Goal: Browse casually

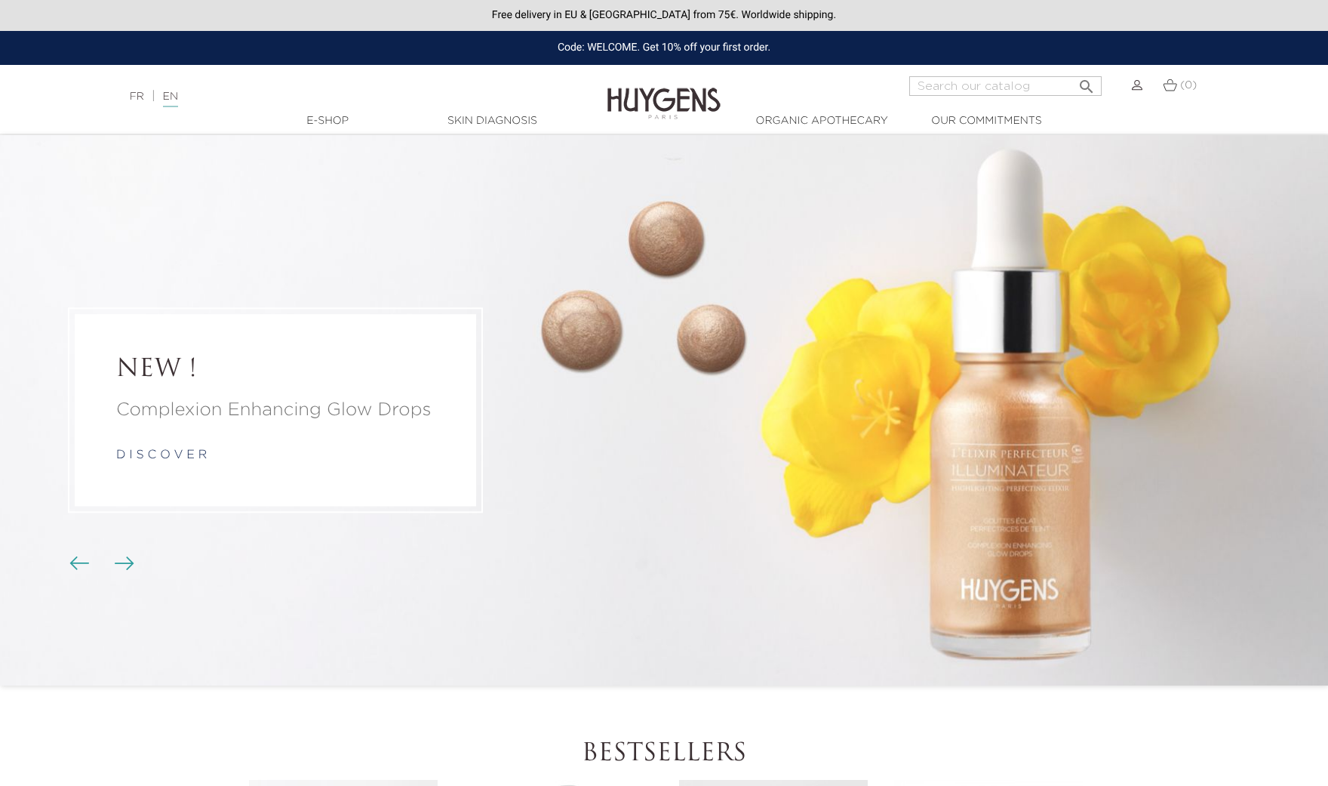
click at [120, 562] on img "Carousel buttons" at bounding box center [125, 563] width 20 height 14
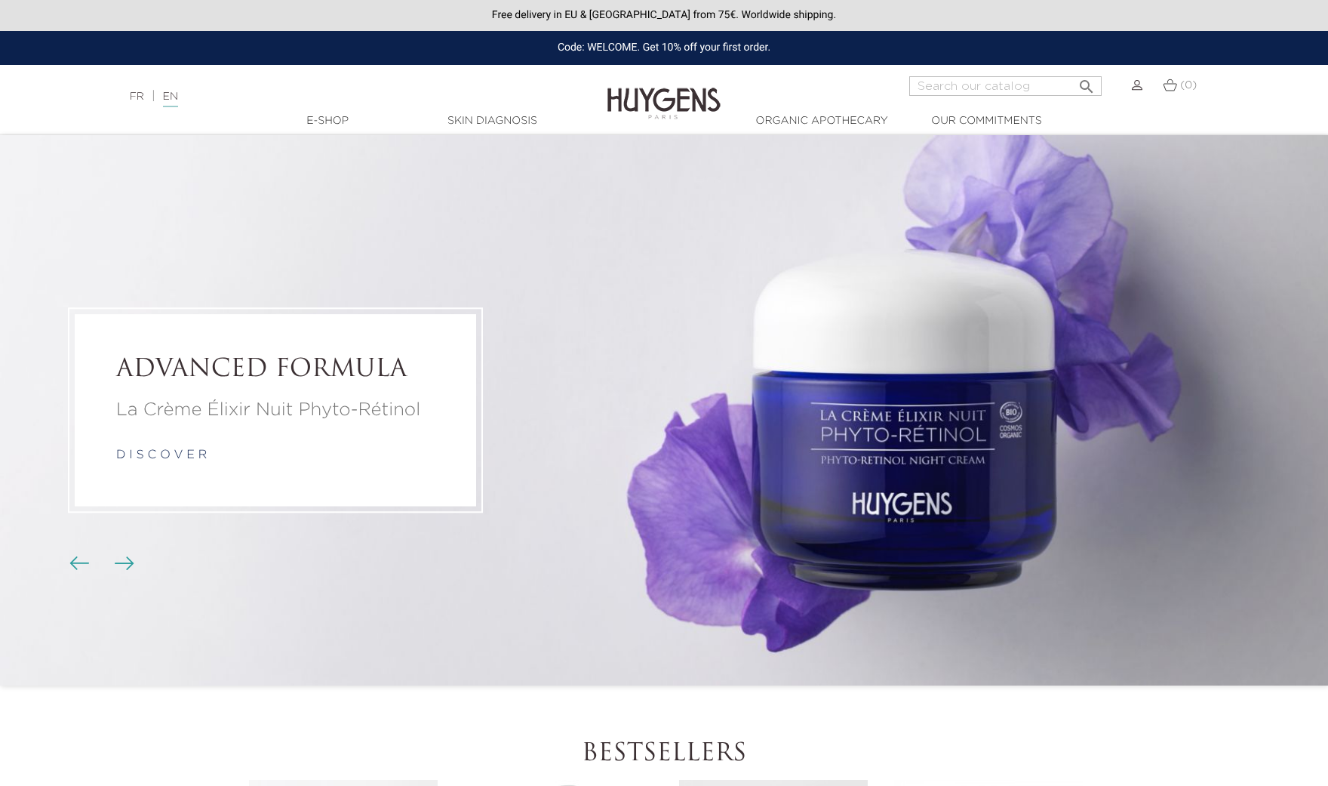
click at [120, 562] on img "Carousel buttons" at bounding box center [125, 563] width 20 height 14
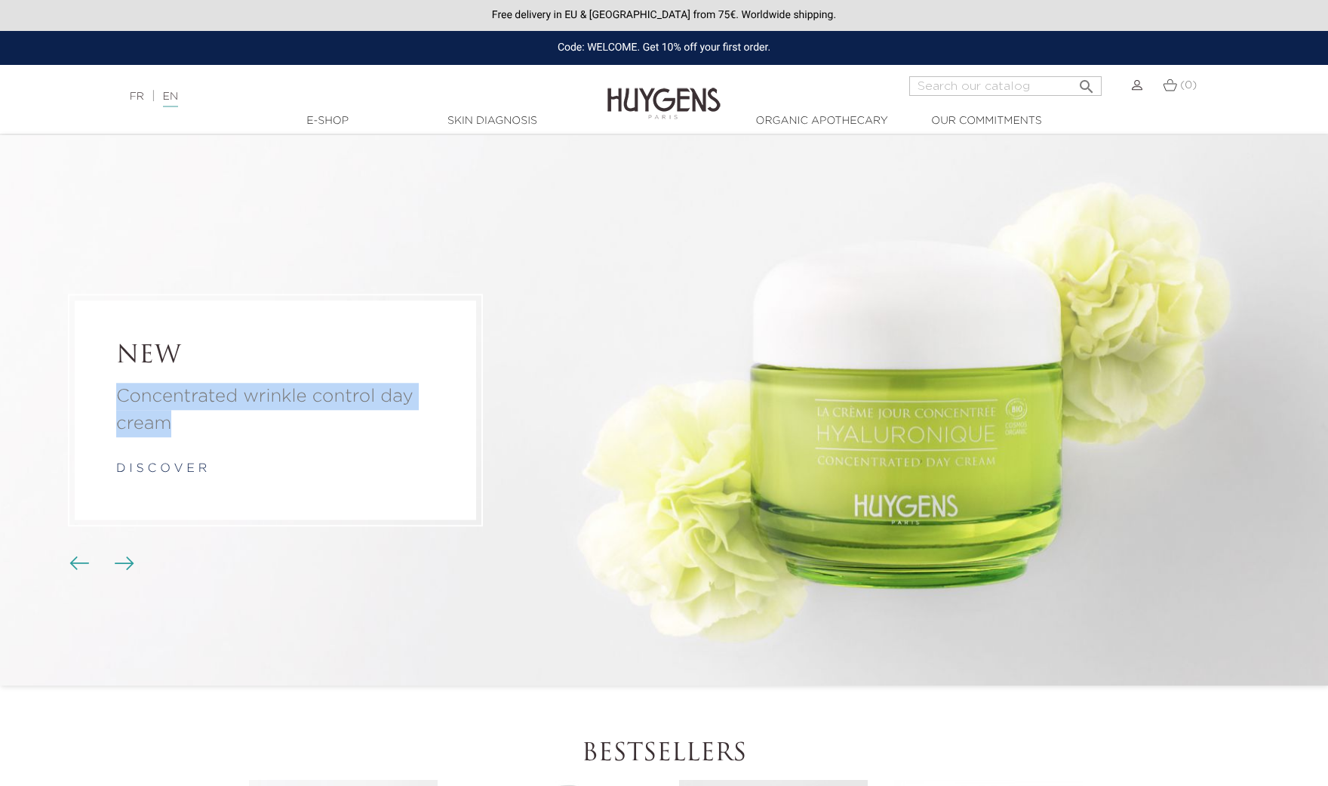
drag, startPoint x: 232, startPoint y: 373, endPoint x: 336, endPoint y: 422, distance: 114.4
click at [336, 422] on div "NEW Concentrated wrinkle control day cream d i s c o v e r" at bounding box center [275, 410] width 401 height 218
click at [124, 560] on img "Carousel buttons" at bounding box center [125, 563] width 20 height 14
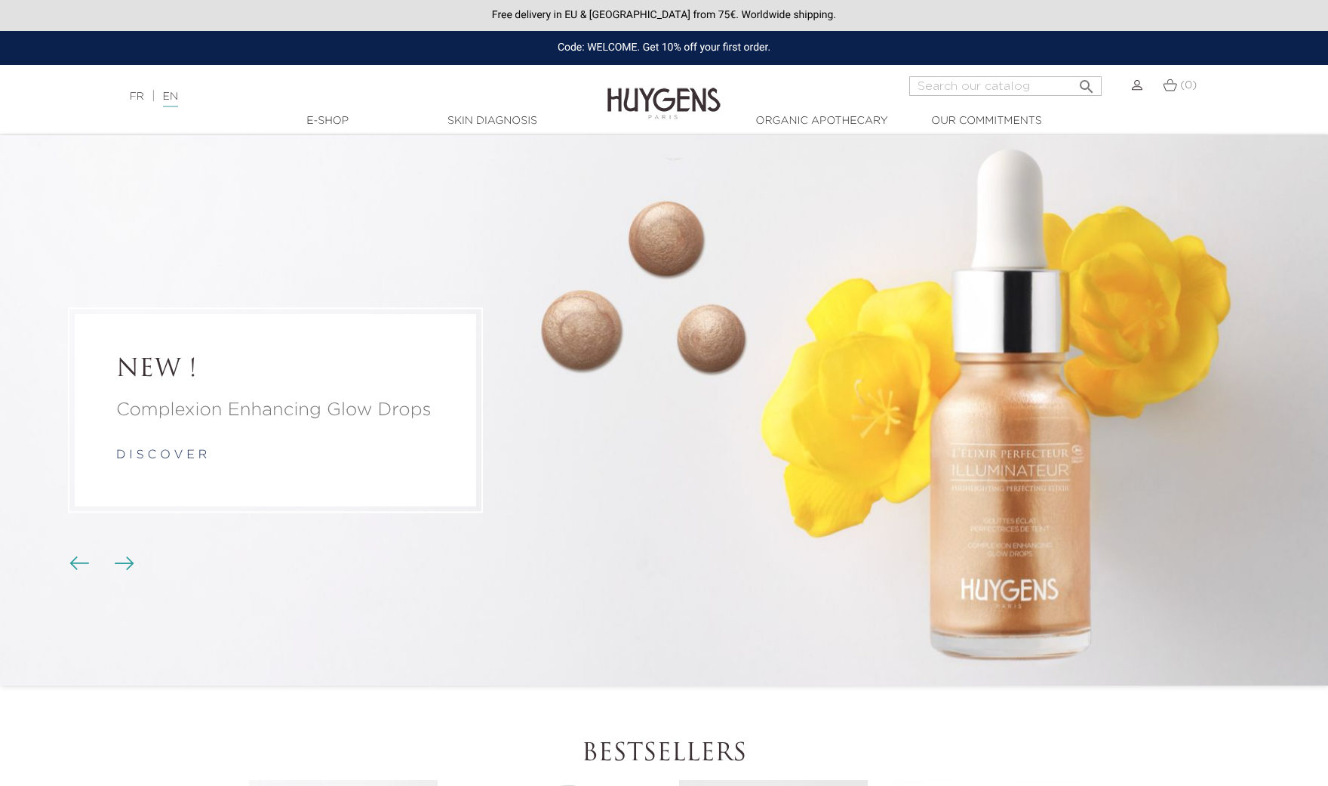
click at [124, 560] on img "Carousel buttons" at bounding box center [125, 563] width 20 height 14
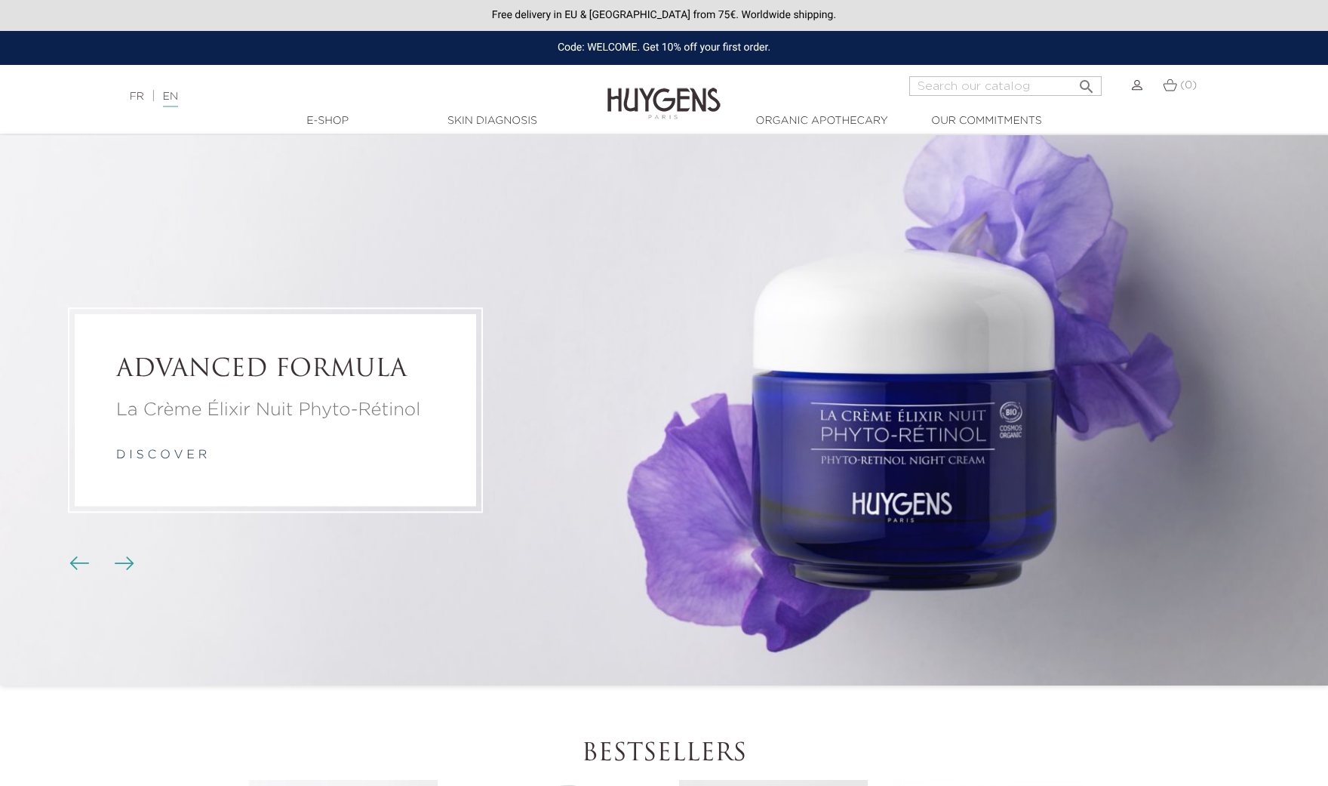
click at [124, 560] on img "Carousel buttons" at bounding box center [125, 563] width 20 height 14
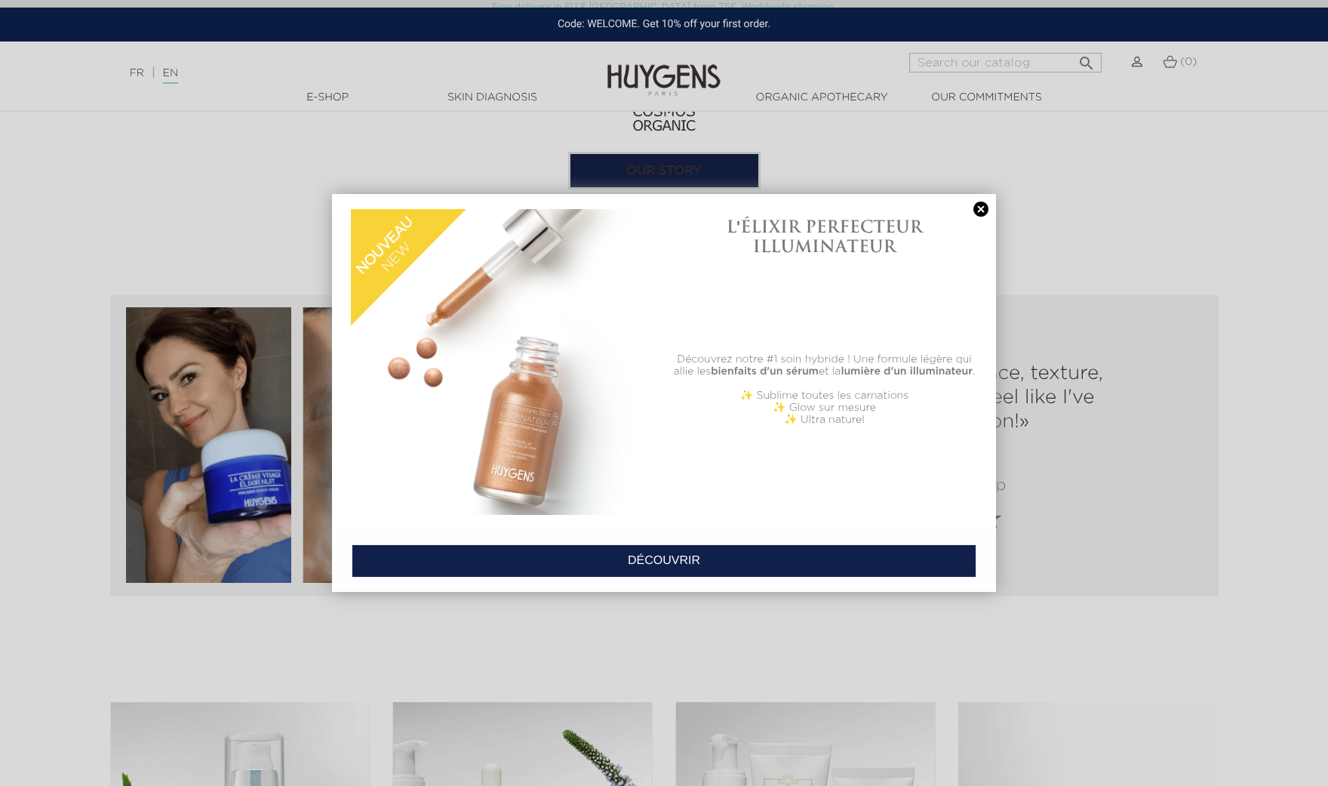
scroll to position [1790, 0]
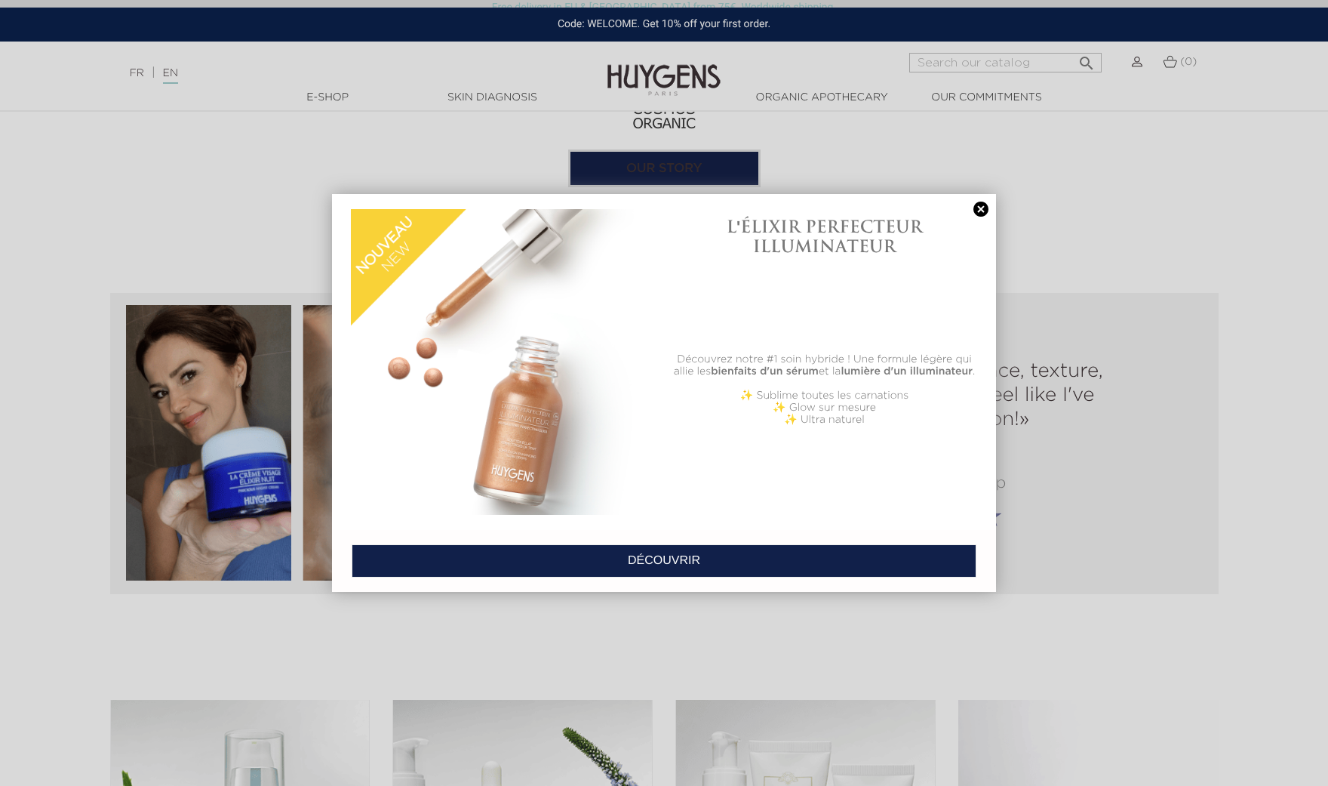
click at [979, 211] on link at bounding box center [980, 209] width 21 height 16
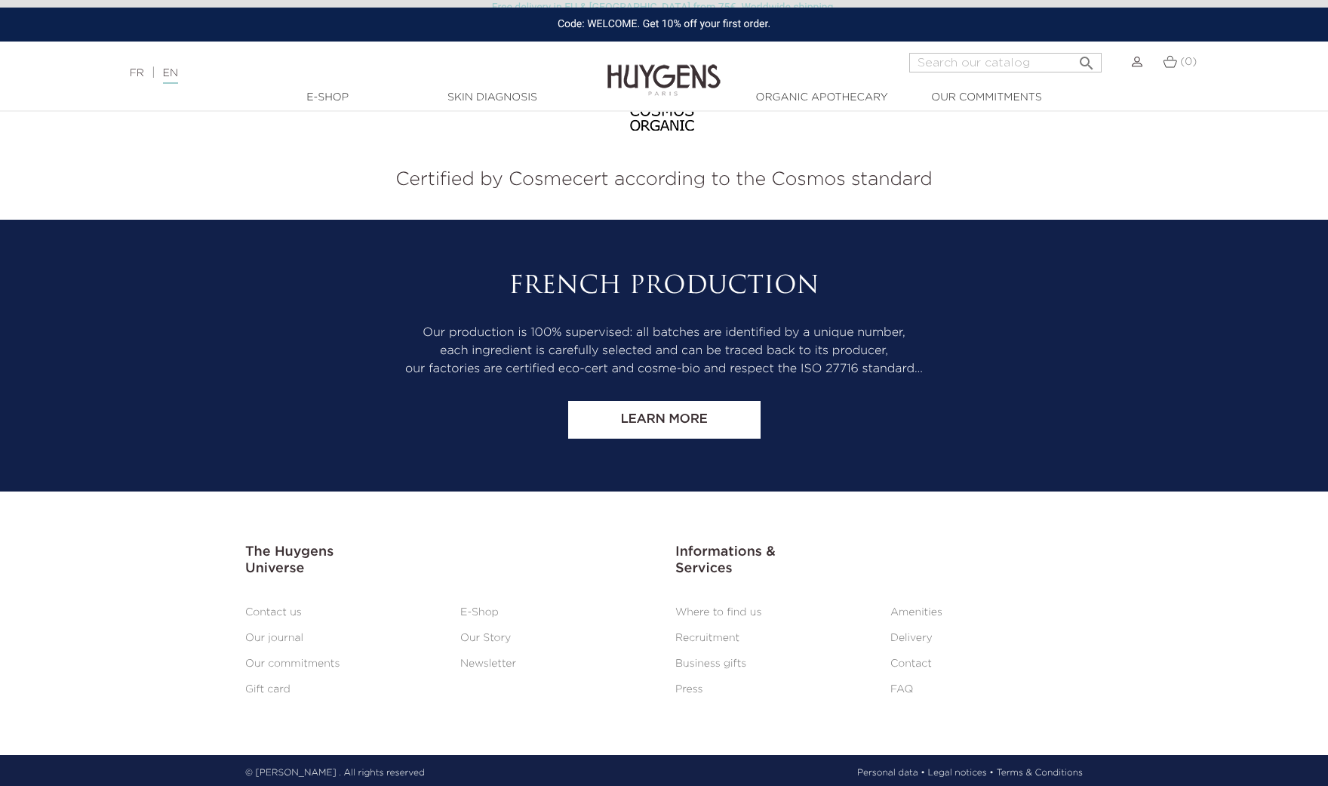
scroll to position [6278, 0]
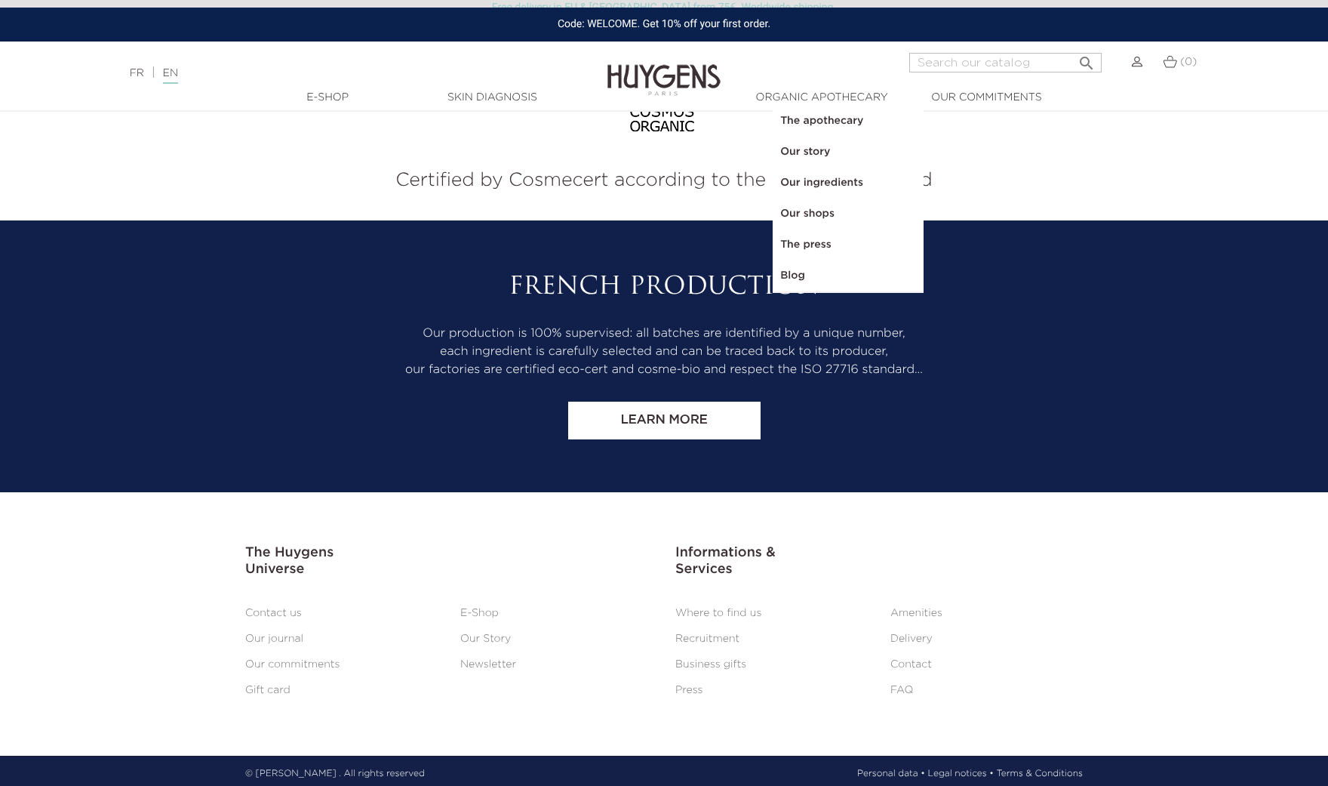
click at [814, 101] on link "  Organic Apothecary" at bounding box center [821, 98] width 151 height 16
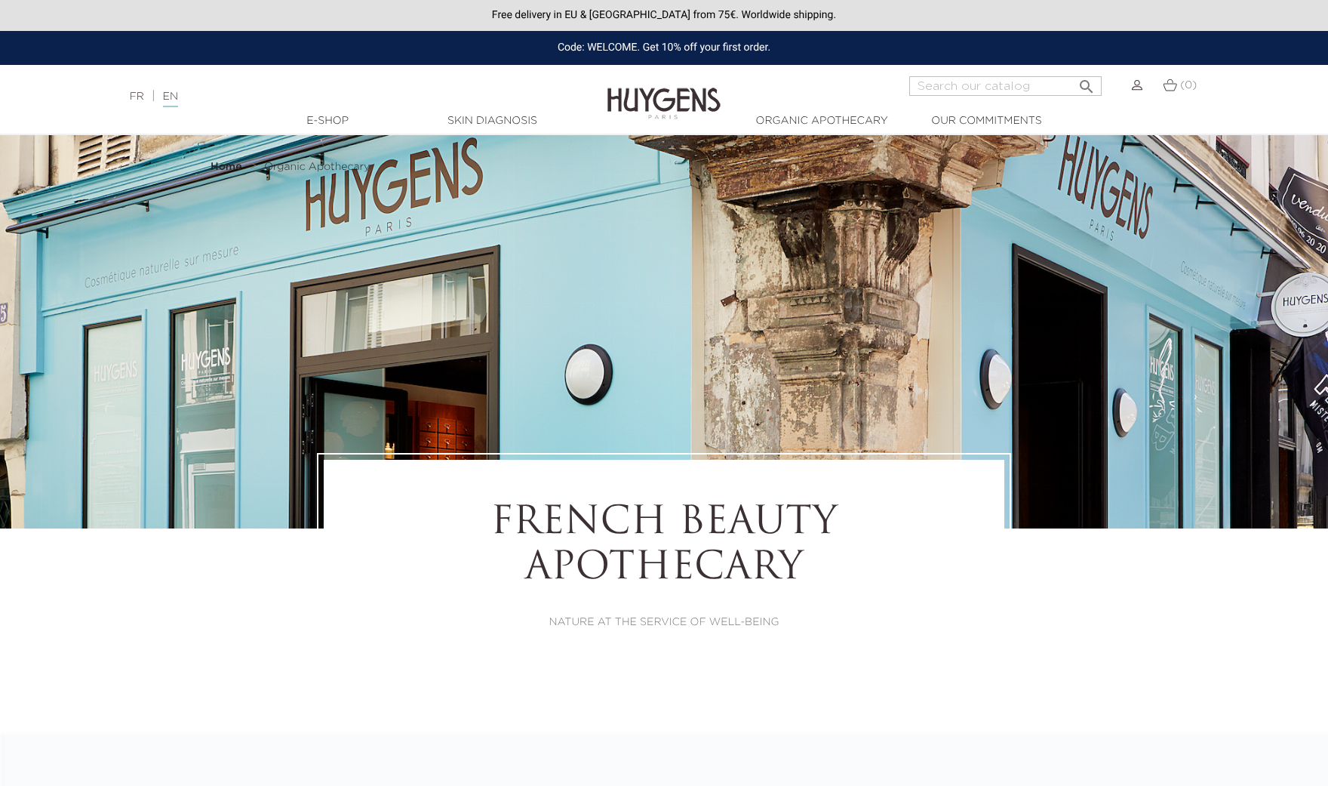
select select "FR"
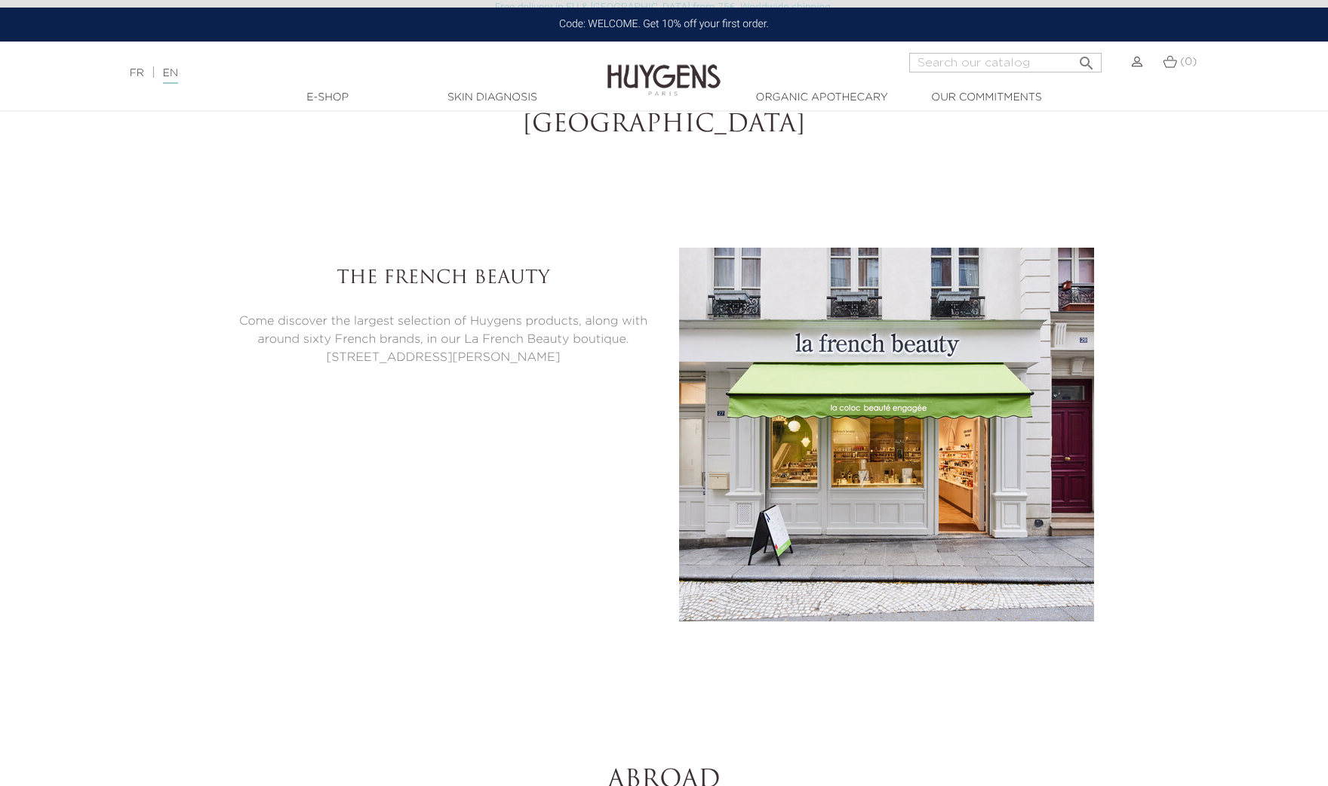
scroll to position [4771, 0]
